Goal: Find specific page/section: Find specific page/section

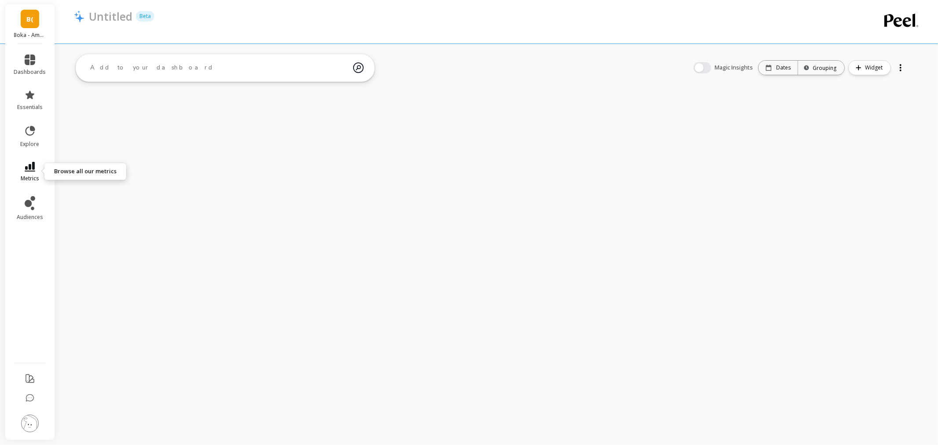
click at [23, 175] on span "metrics" at bounding box center [30, 178] width 18 height 7
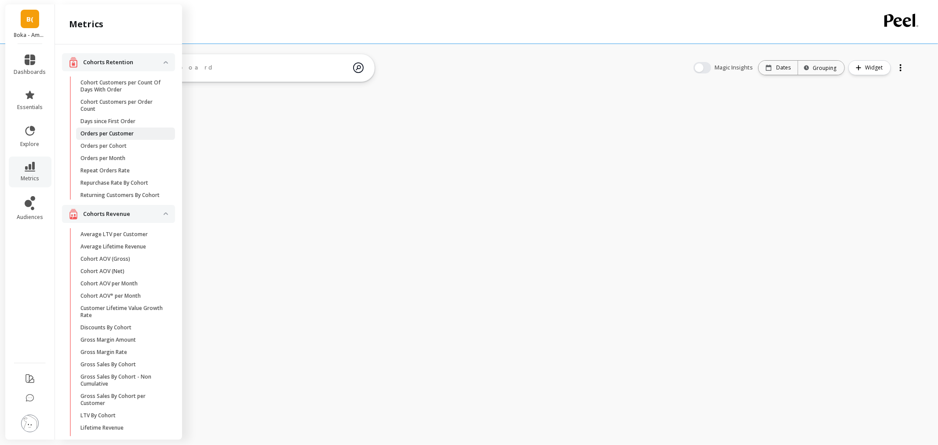
click at [142, 134] on span "Orders per Customer" at bounding box center [122, 133] width 84 height 7
